Goal: Ask a question: Seek information or help from site administrators or community

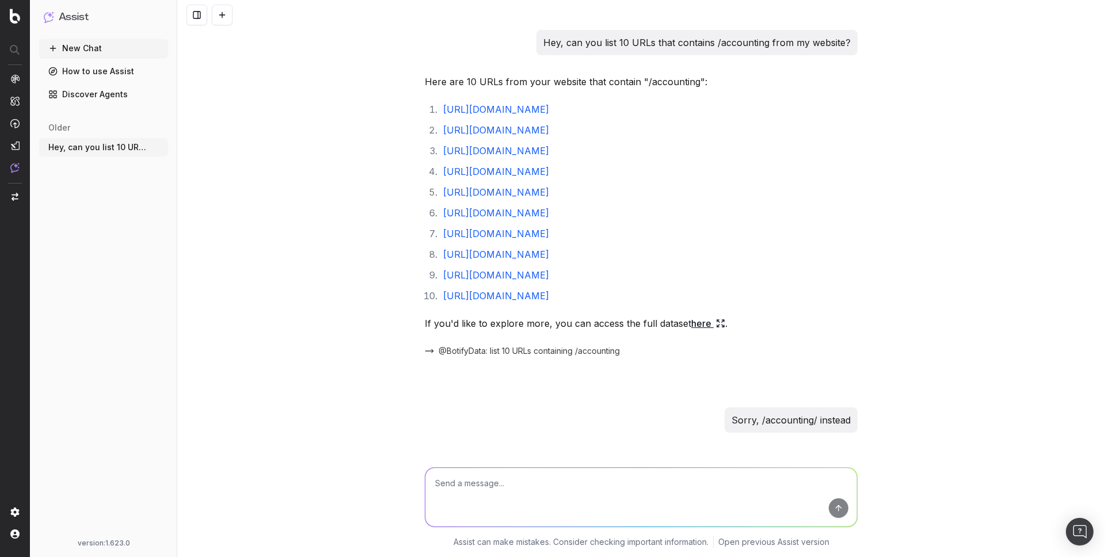
scroll to position [2026, 0]
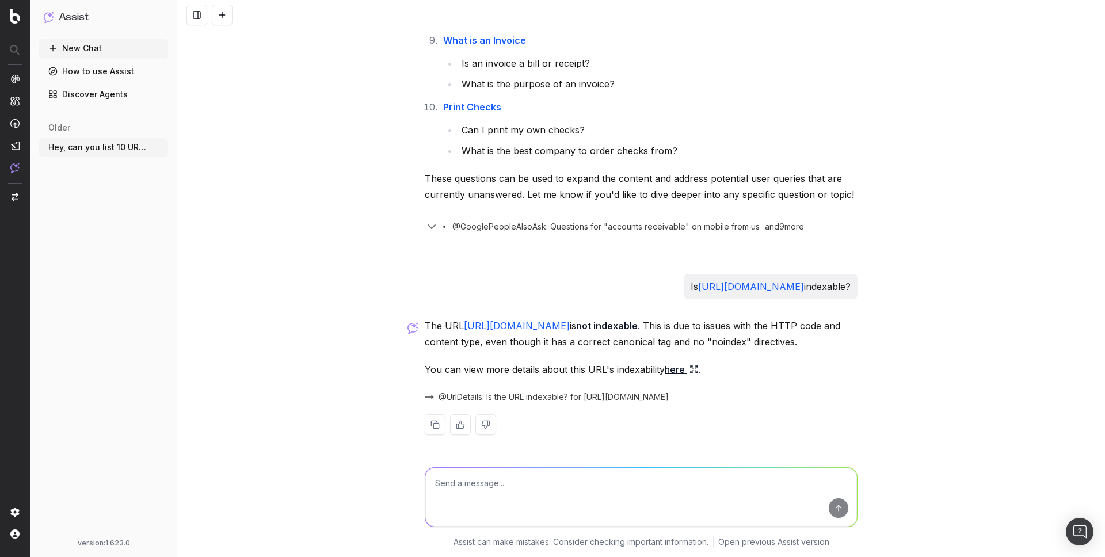
click at [93, 47] on button "New Chat" at bounding box center [103, 48] width 129 height 18
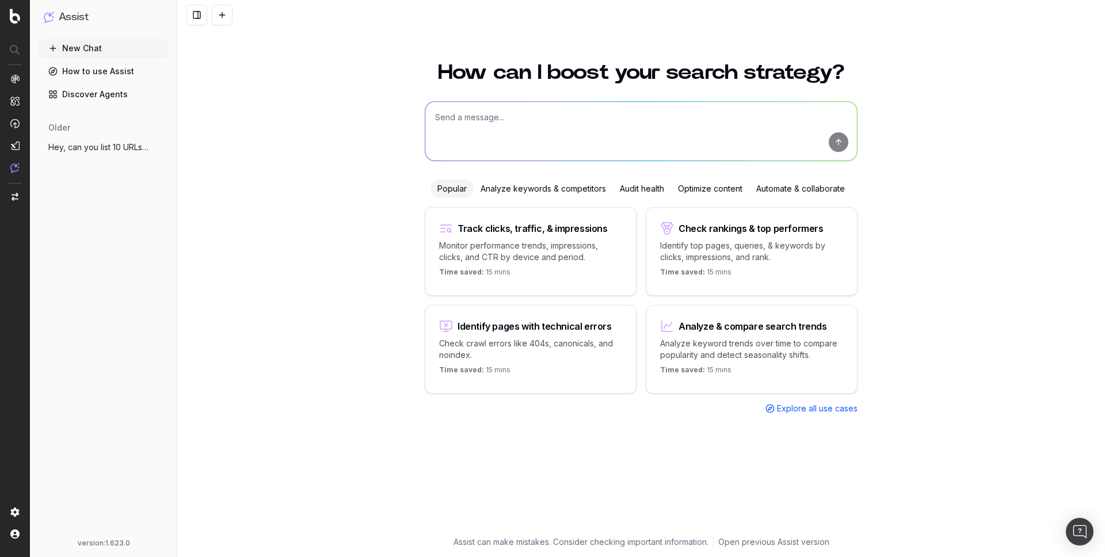
click at [479, 143] on textarea at bounding box center [641, 131] width 432 height 59
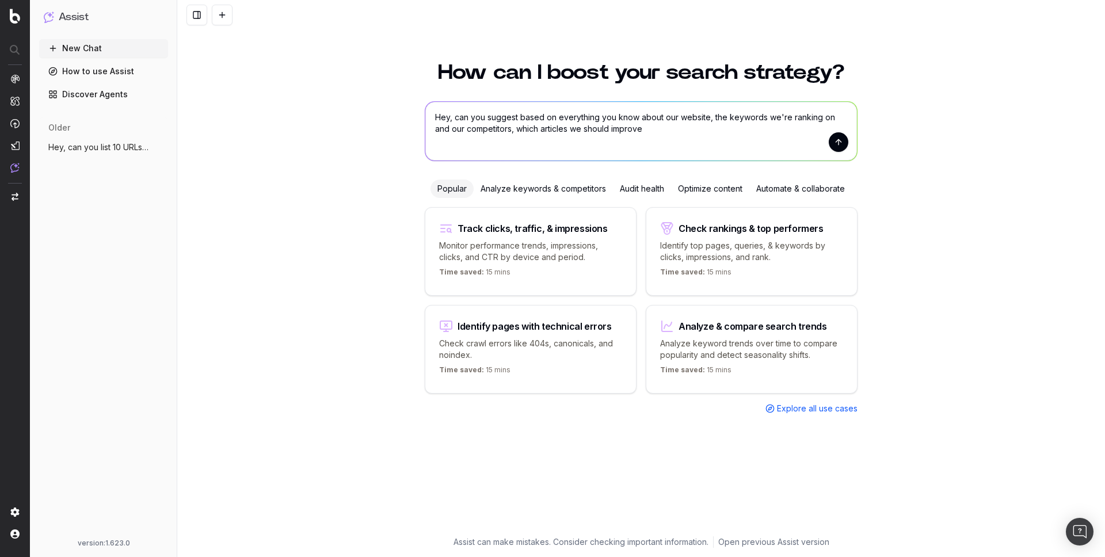
type textarea "Hey, can you suggest based on everything you know about our website, the keywor…"
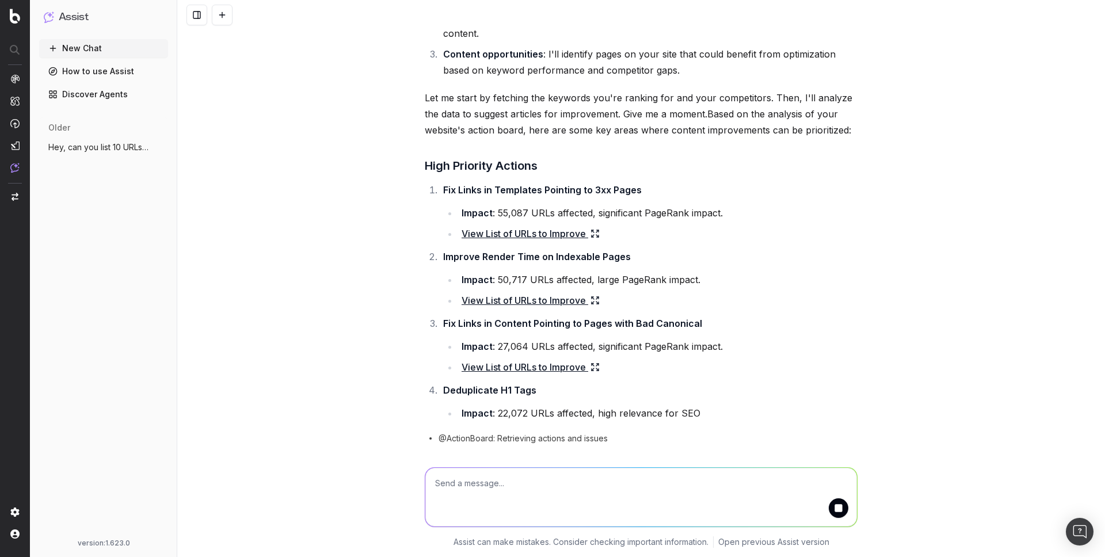
scroll to position [182, 0]
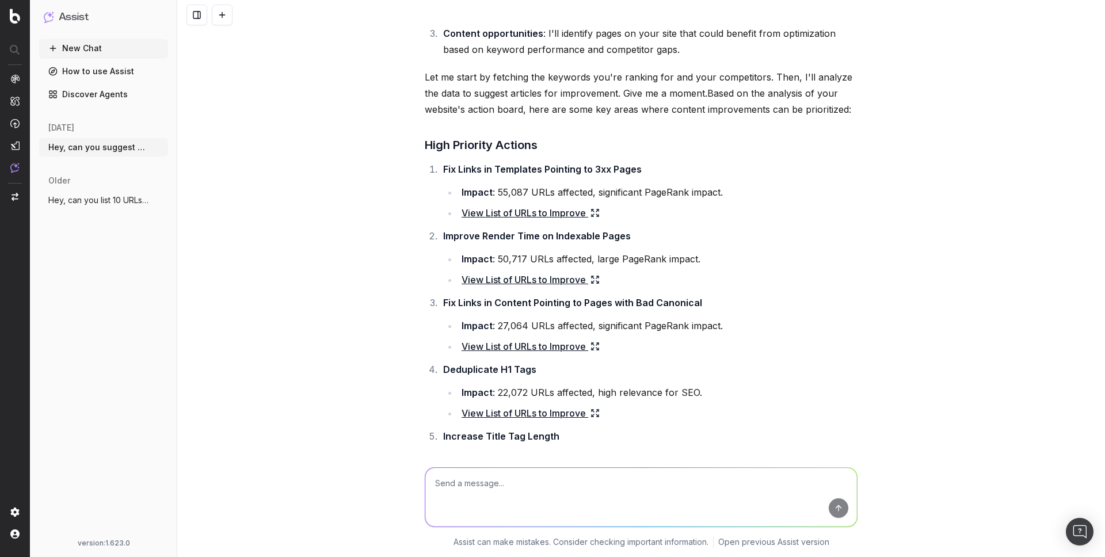
scroll to position [898, 0]
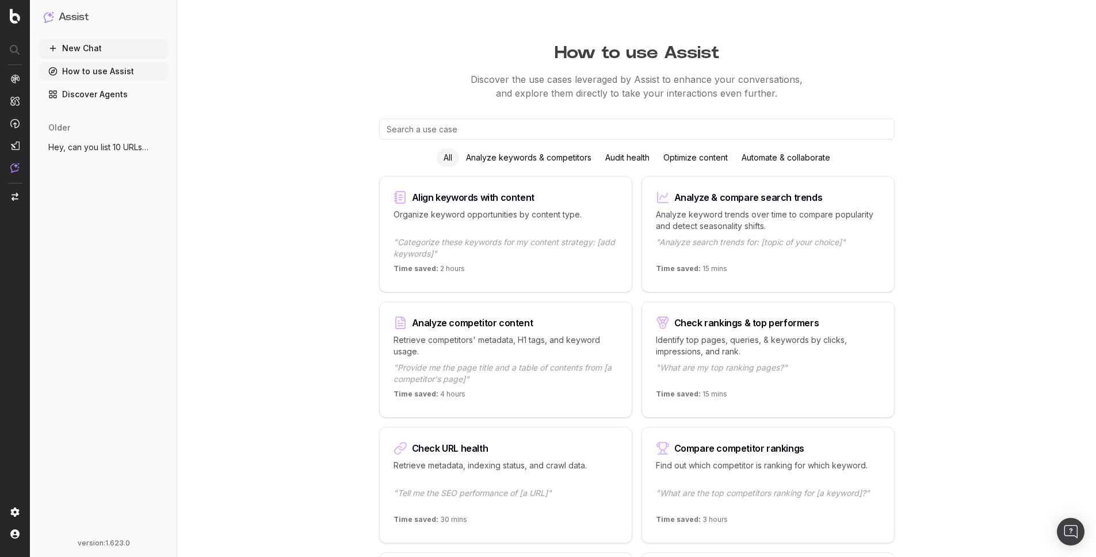
click at [685, 155] on div "Optimize content" at bounding box center [696, 157] width 78 height 18
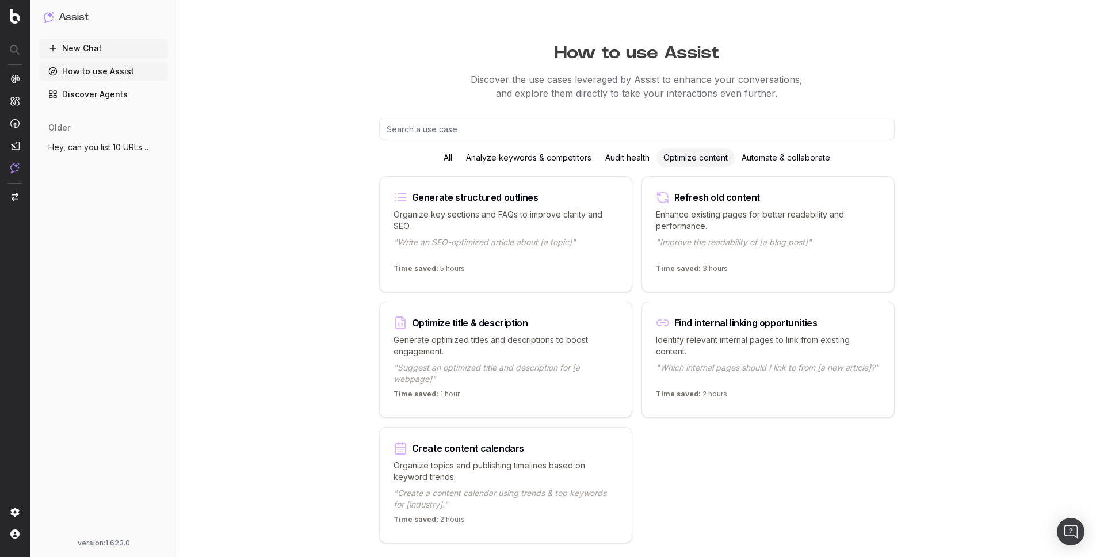
scroll to position [32, 0]
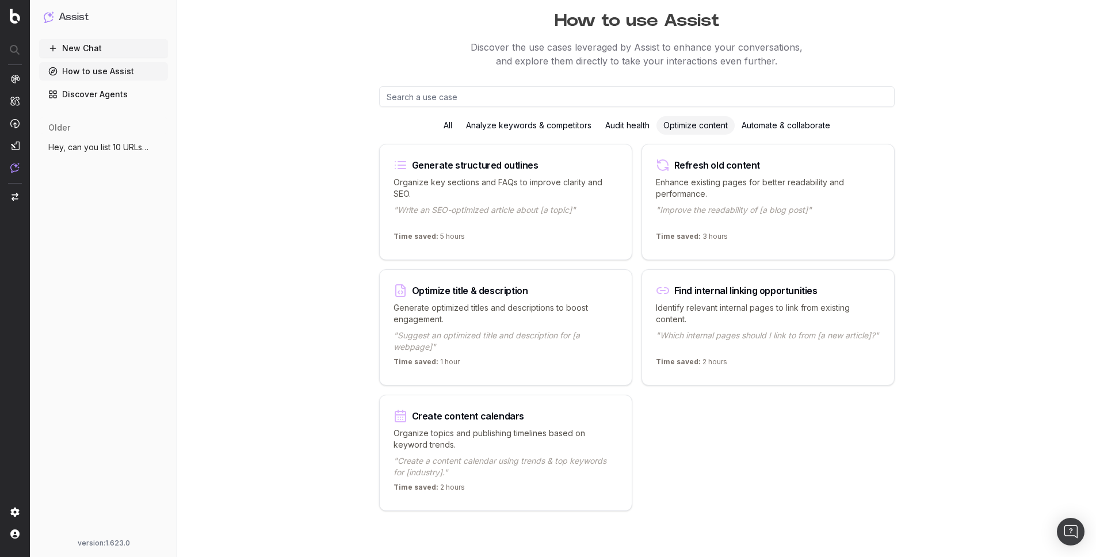
click at [209, 235] on div "How to use Assist Discover the use cases leveraged by Assist to enhance your co…" at bounding box center [637, 262] width 884 height 589
click at [546, 417] on div "Create content calendars" at bounding box center [506, 416] width 224 height 14
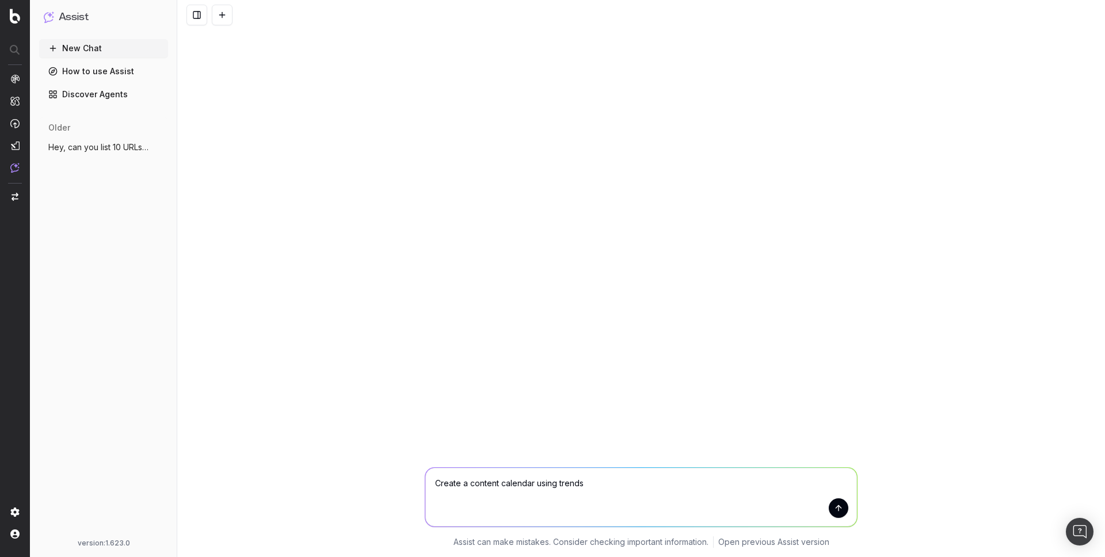
click at [586, 483] on textarea "Create a content calendar using trends" at bounding box center [641, 497] width 432 height 59
type textarea "Create a content calendar using trends in the tax software industry"
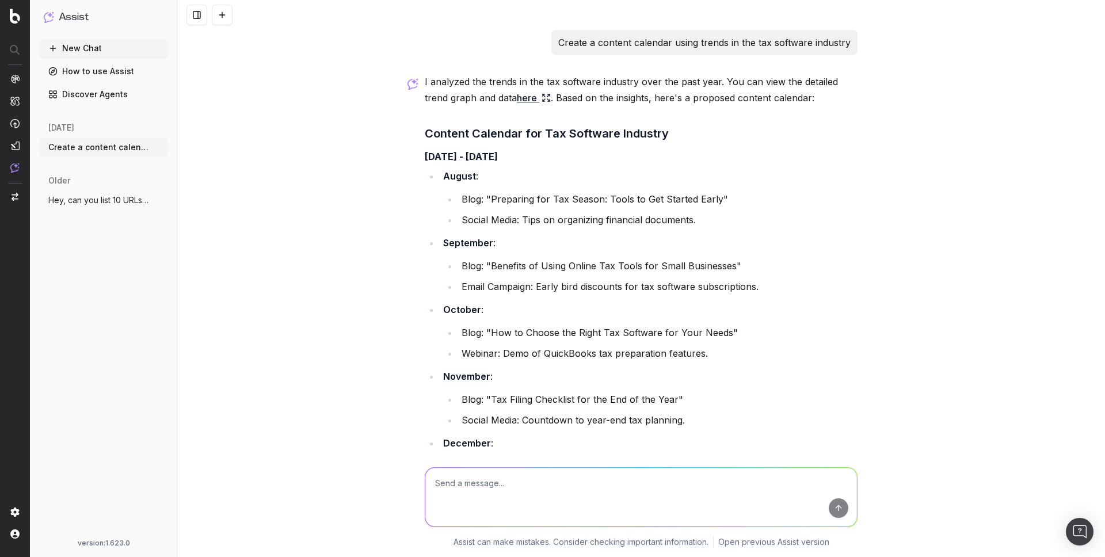
click at [520, 100] on link "here" at bounding box center [534, 98] width 34 height 16
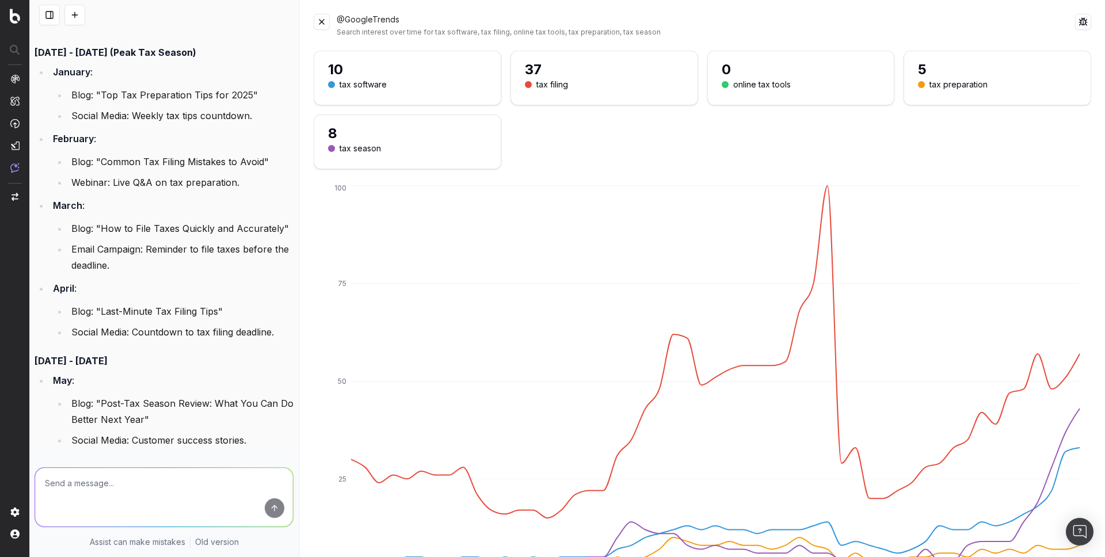
scroll to position [1068, 0]
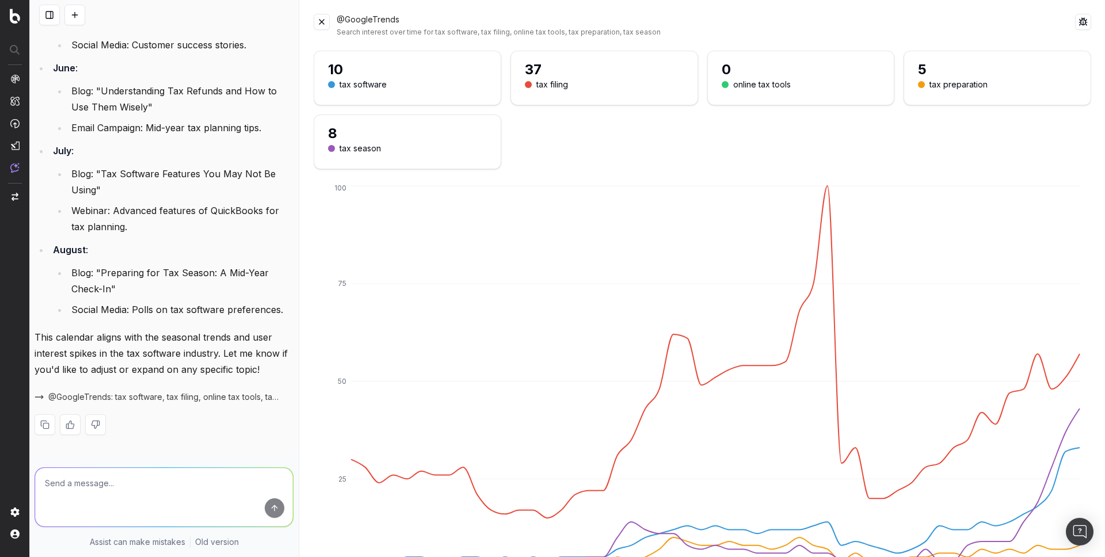
click at [183, 482] on textarea at bounding box center [164, 497] width 258 height 59
type textarea "Can you map these trends to existing pages of the website to include them direc…"
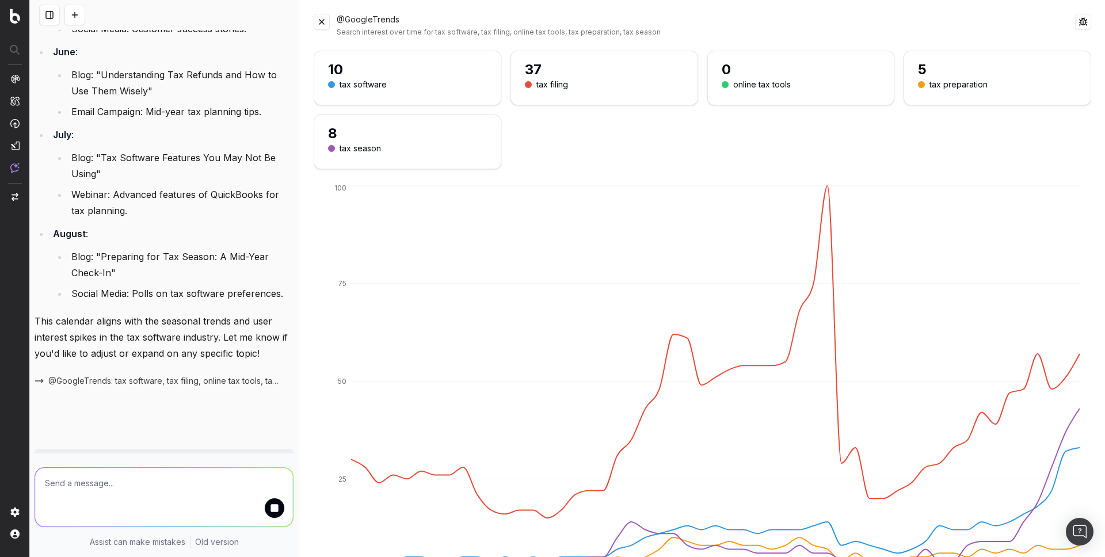
scroll to position [1172, 0]
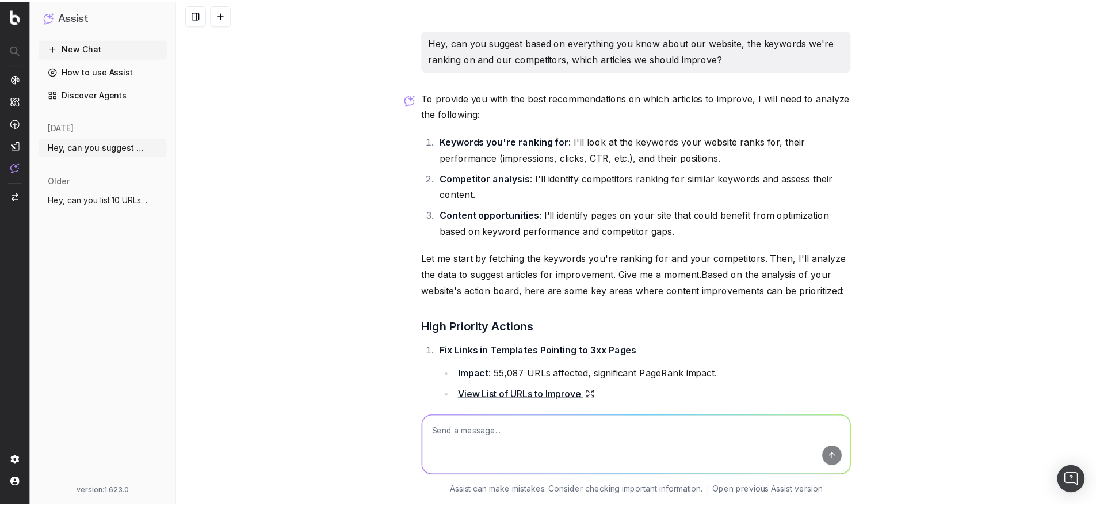
scroll to position [898, 0]
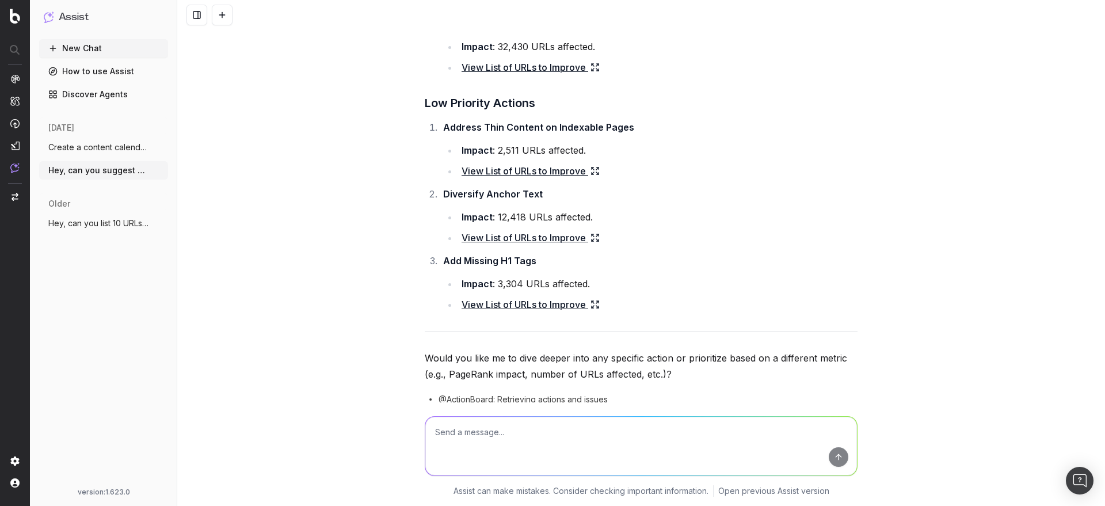
click at [111, 92] on link "Discover Agents" at bounding box center [103, 94] width 129 height 18
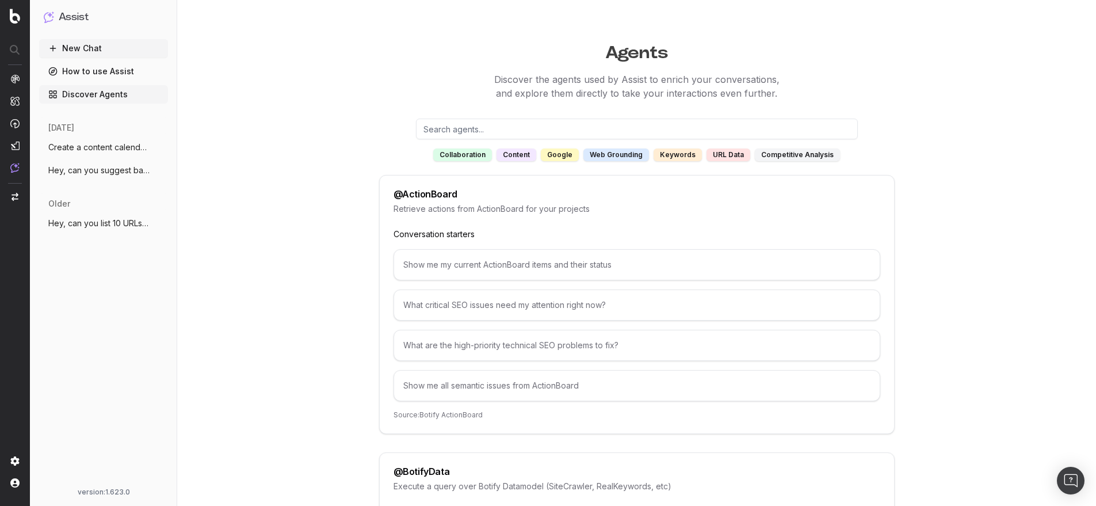
click at [627, 153] on div "web grounding" at bounding box center [617, 154] width 66 height 13
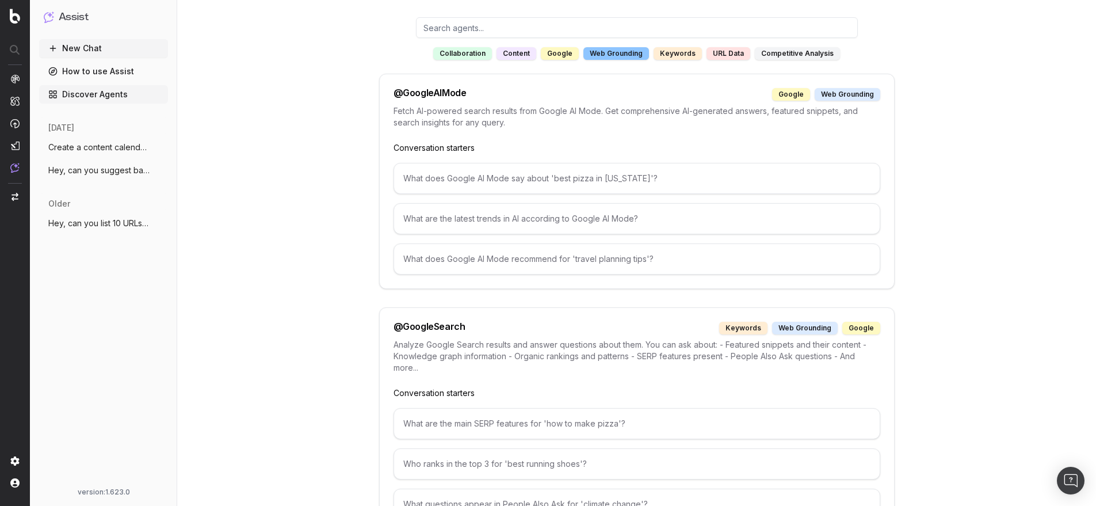
scroll to position [110, 0]
